Goal: Navigation & Orientation: Find specific page/section

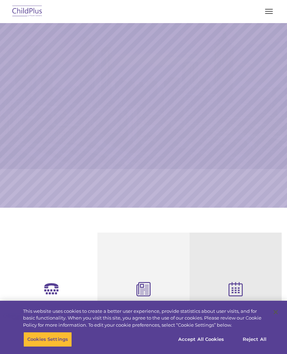
select select "MEDIUM"
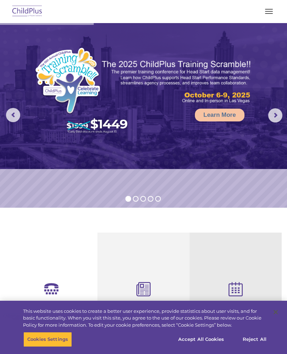
click at [24, 13] on img at bounding box center [27, 11] width 33 height 17
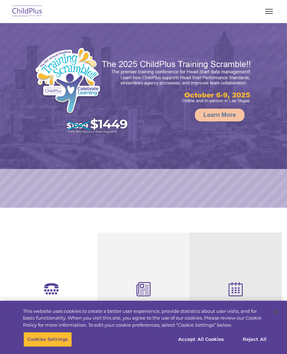
select select "MEDIUM"
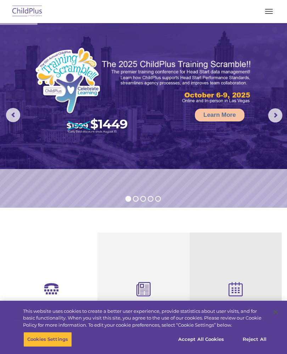
click at [268, 9] on button "button" at bounding box center [269, 11] width 15 height 11
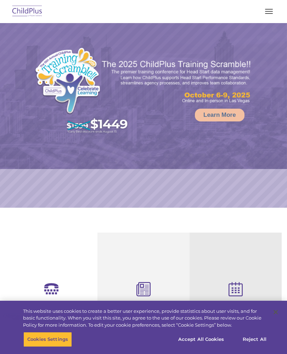
select select "MEDIUM"
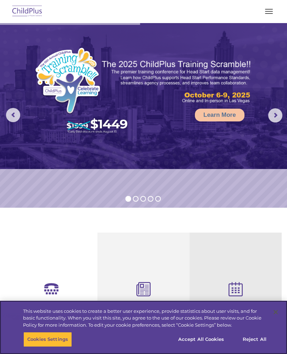
click at [196, 340] on button "Accept All Cookies" at bounding box center [201, 339] width 54 height 15
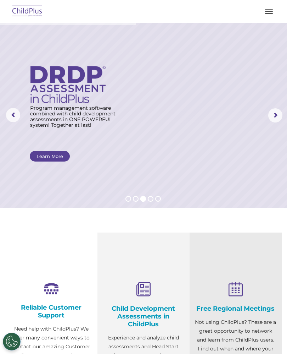
click at [273, 9] on span "button" at bounding box center [269, 9] width 8 height 1
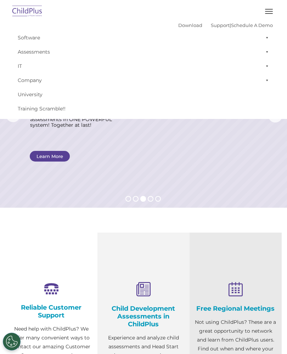
click at [40, 54] on link "Assessments" at bounding box center [143, 52] width 259 height 14
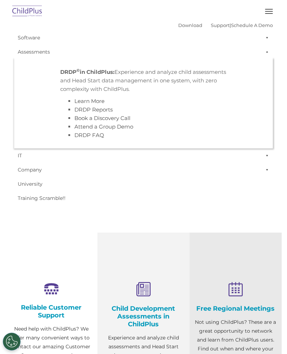
click at [39, 38] on link "Software" at bounding box center [143, 37] width 259 height 14
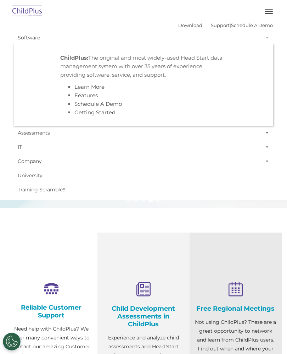
click at [38, 39] on link "Software" at bounding box center [143, 37] width 259 height 14
